Goal: Information Seeking & Learning: Learn about a topic

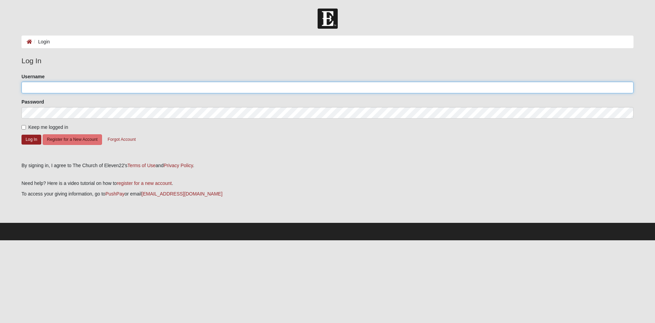
click at [82, 88] on input "Username" at bounding box center [328, 88] width 612 height 12
type input "[EMAIL_ADDRESS][DOMAIN_NAME]"
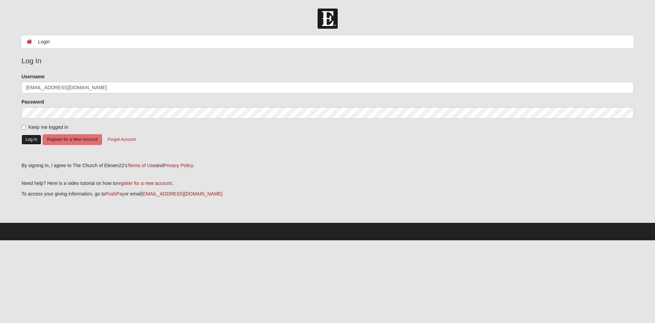
click at [36, 138] on button "Log In" at bounding box center [32, 139] width 20 height 10
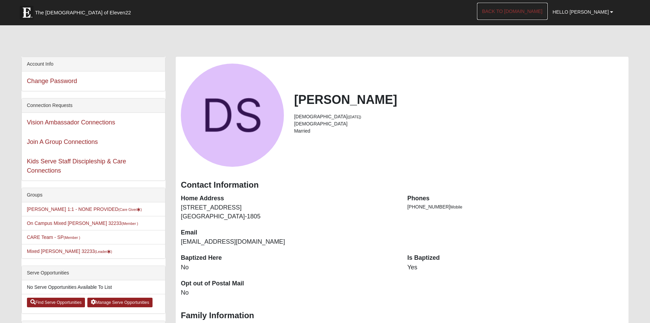
click at [524, 8] on link "Back to COE22.com" at bounding box center [512, 11] width 71 height 17
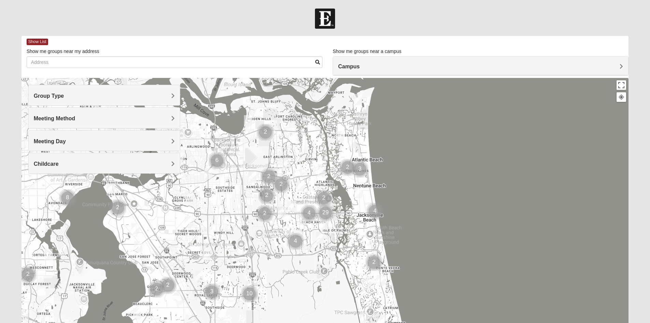
click at [268, 131] on img "Cluster of 2 groups" at bounding box center [265, 132] width 17 height 17
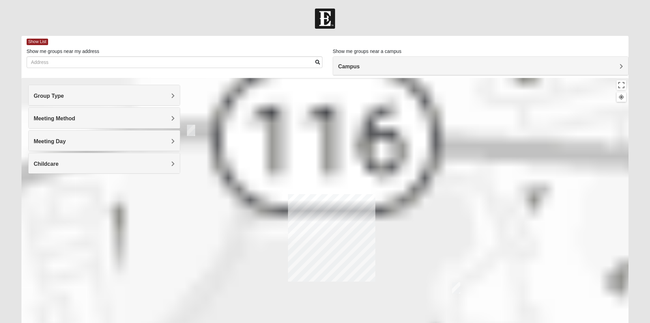
click at [268, 131] on div "To navigate, press the arrow keys." at bounding box center [325, 214] width 607 height 273
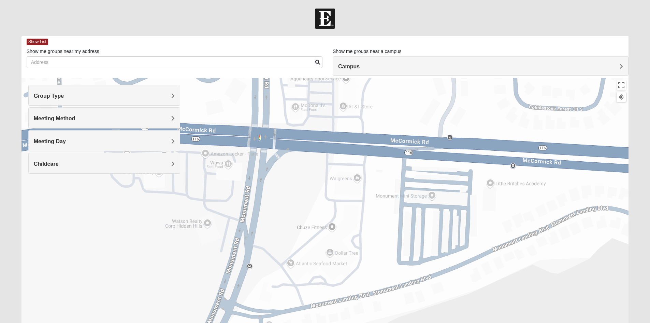
click at [64, 94] on span "Group Type" at bounding box center [49, 96] width 30 height 6
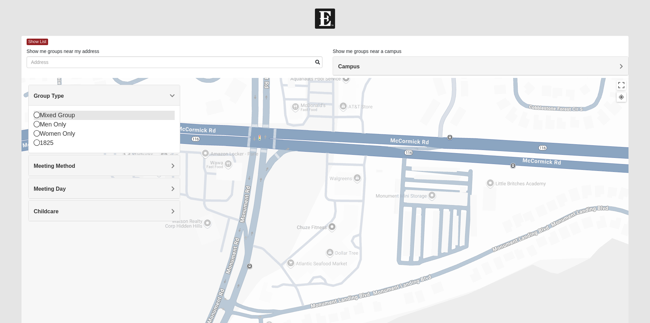
click at [37, 114] on icon at bounding box center [37, 115] width 6 height 6
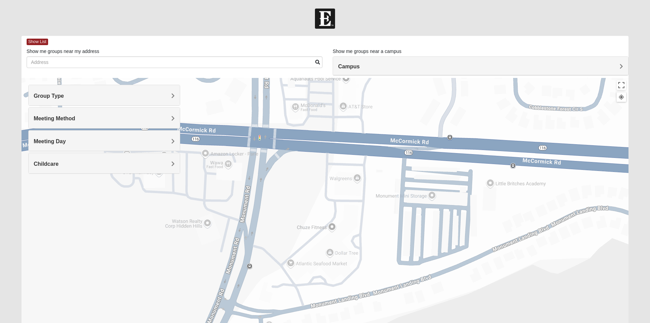
click at [87, 115] on div "Meeting Method" at bounding box center [104, 118] width 151 height 20
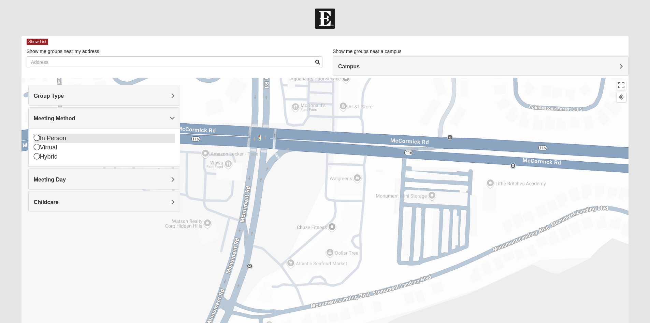
click at [37, 139] on icon at bounding box center [37, 137] width 6 height 6
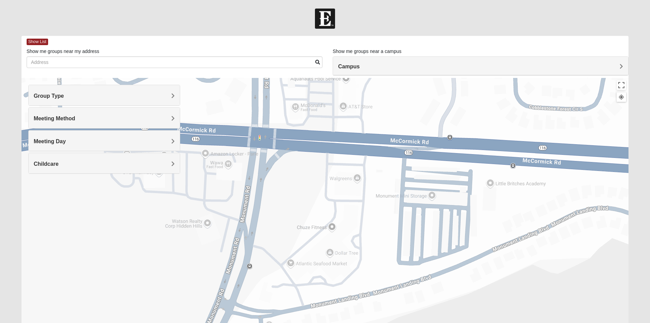
click at [66, 141] on span "Meeting Day" at bounding box center [50, 141] width 32 height 6
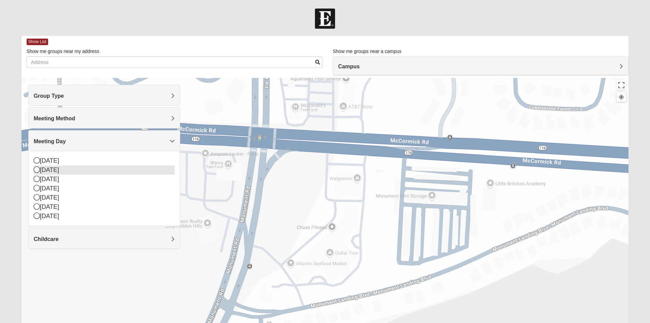
click at [38, 169] on icon at bounding box center [37, 169] width 6 height 6
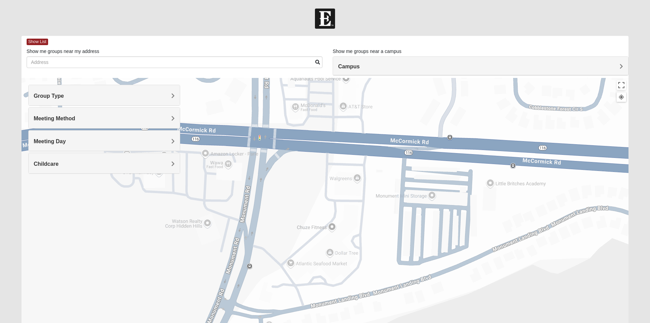
click at [620, 62] on div "Campus" at bounding box center [480, 66] width 295 height 18
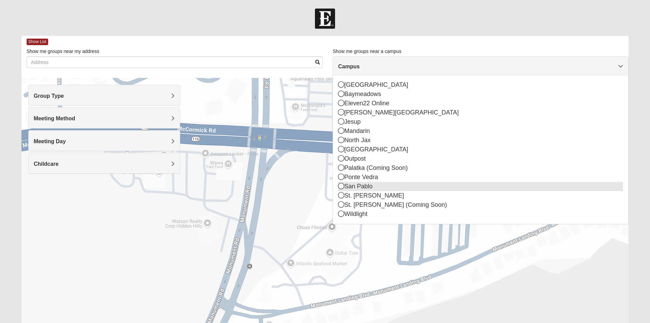
click at [377, 188] on div "San Pablo" at bounding box center [480, 186] width 285 height 9
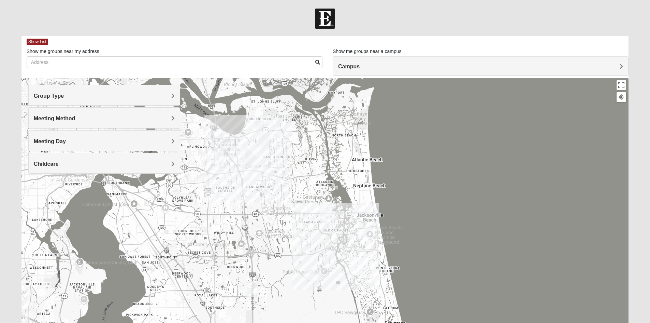
click at [326, 208] on img "San Pablo" at bounding box center [326, 210] width 12 height 16
click at [366, 176] on button "Close" at bounding box center [374, 180] width 16 height 16
click at [323, 205] on img "San Pablo" at bounding box center [326, 210] width 12 height 16
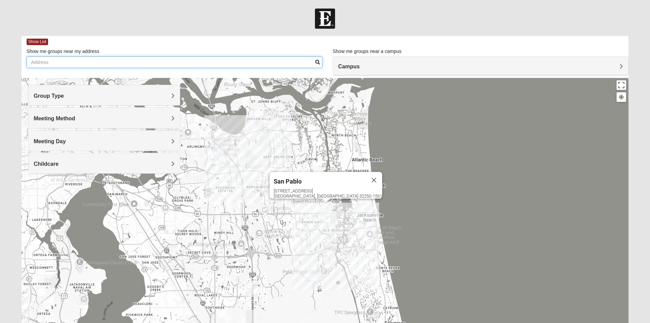
click at [60, 62] on input "Show me groups near my address" at bounding box center [175, 62] width 296 height 12
type input "[GEOGRAPHIC_DATA]"
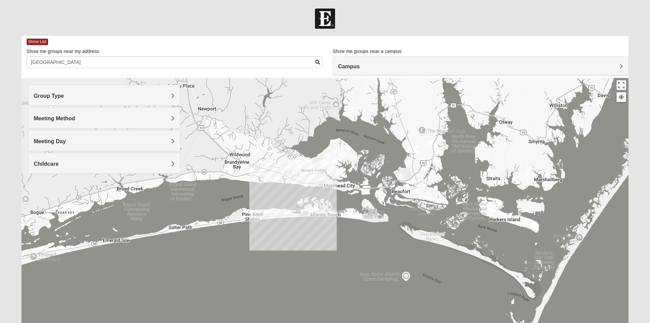
click at [325, 205] on div "[GEOGRAPHIC_DATA] [STREET_ADDRESS]" at bounding box center [325, 214] width 607 height 273
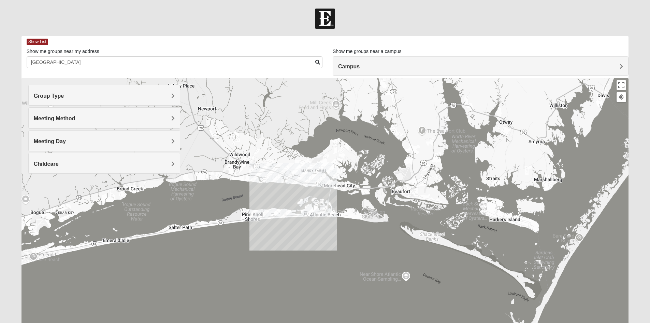
click at [325, 204] on div "[GEOGRAPHIC_DATA] [STREET_ADDRESS]" at bounding box center [325, 214] width 607 height 273
click at [41, 43] on span "Show List" at bounding box center [38, 42] width 22 height 6
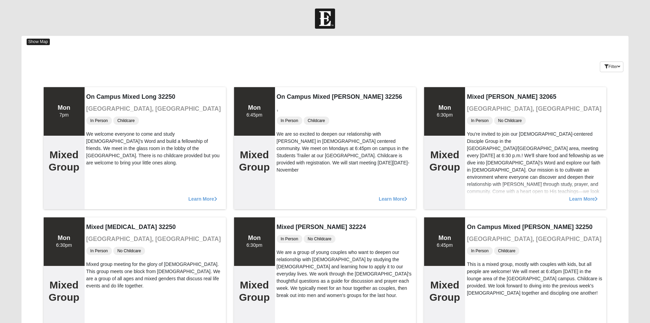
click at [43, 43] on span "Show Map" at bounding box center [38, 42] width 23 height 6
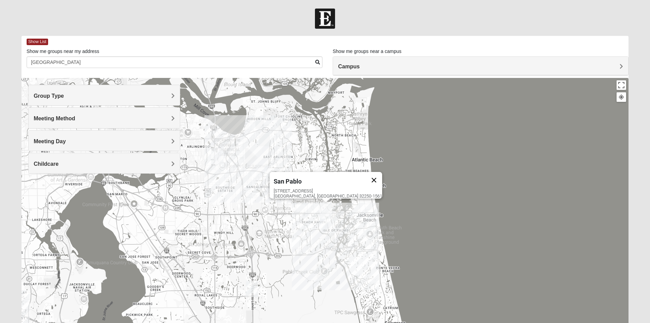
click at [366, 179] on button "Close" at bounding box center [374, 180] width 16 height 16
click at [169, 92] on h4 "Group Type" at bounding box center [104, 95] width 141 height 6
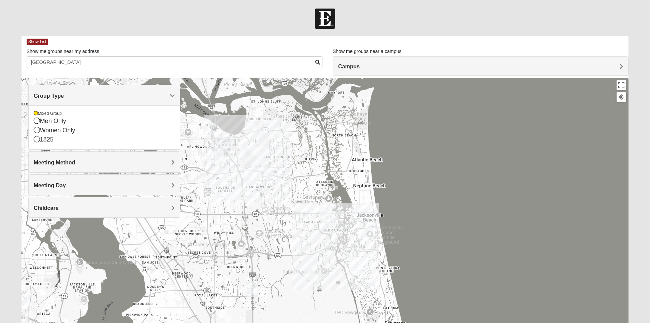
click at [414, 141] on div at bounding box center [325, 214] width 607 height 273
click at [360, 67] on span "Campus" at bounding box center [349, 66] width 22 height 6
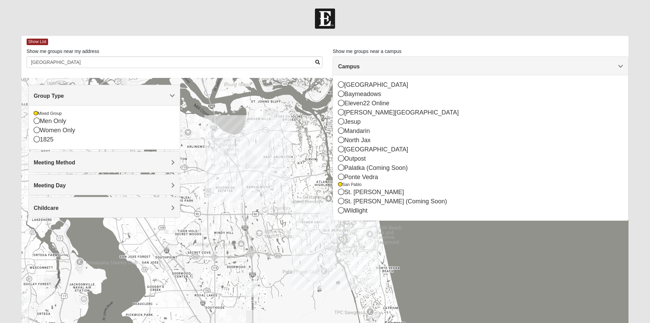
click at [443, 10] on div at bounding box center [325, 19] width 650 height 20
click at [295, 183] on div at bounding box center [325, 214] width 607 height 273
click at [316, 199] on div at bounding box center [325, 214] width 607 height 273
click at [470, 261] on div at bounding box center [325, 214] width 607 height 273
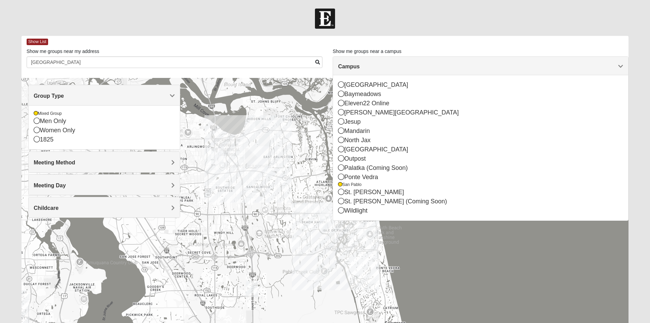
click at [470, 261] on div at bounding box center [325, 214] width 607 height 273
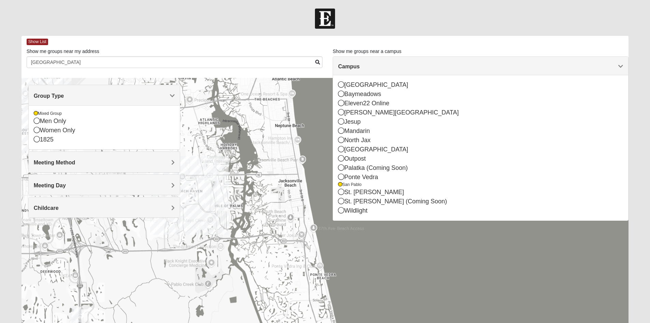
click at [470, 261] on div at bounding box center [325, 214] width 607 height 273
